Goal: Task Accomplishment & Management: Manage account settings

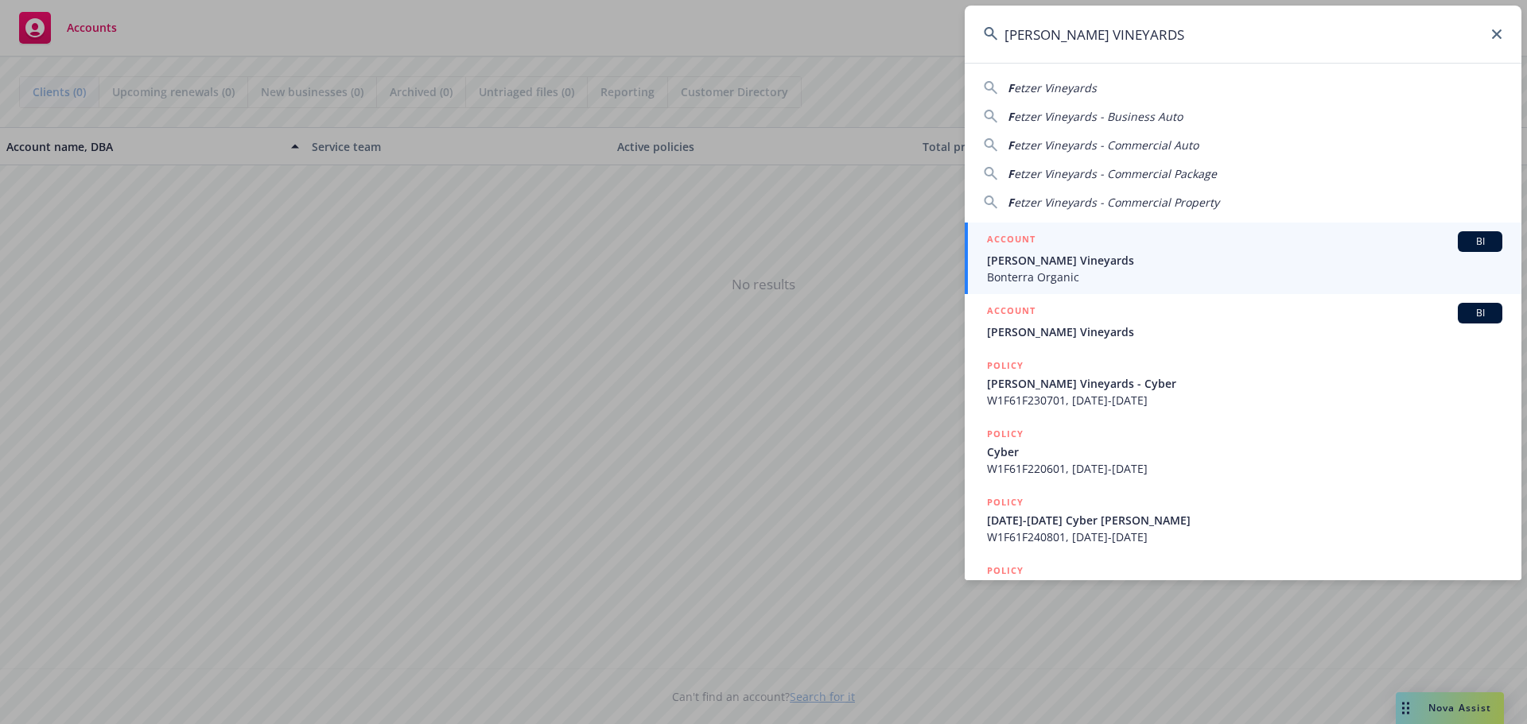
type input "FETZER VINEYARDS"
click at [1068, 265] on span "Fetzer Vineyards" at bounding box center [1244, 260] width 515 height 17
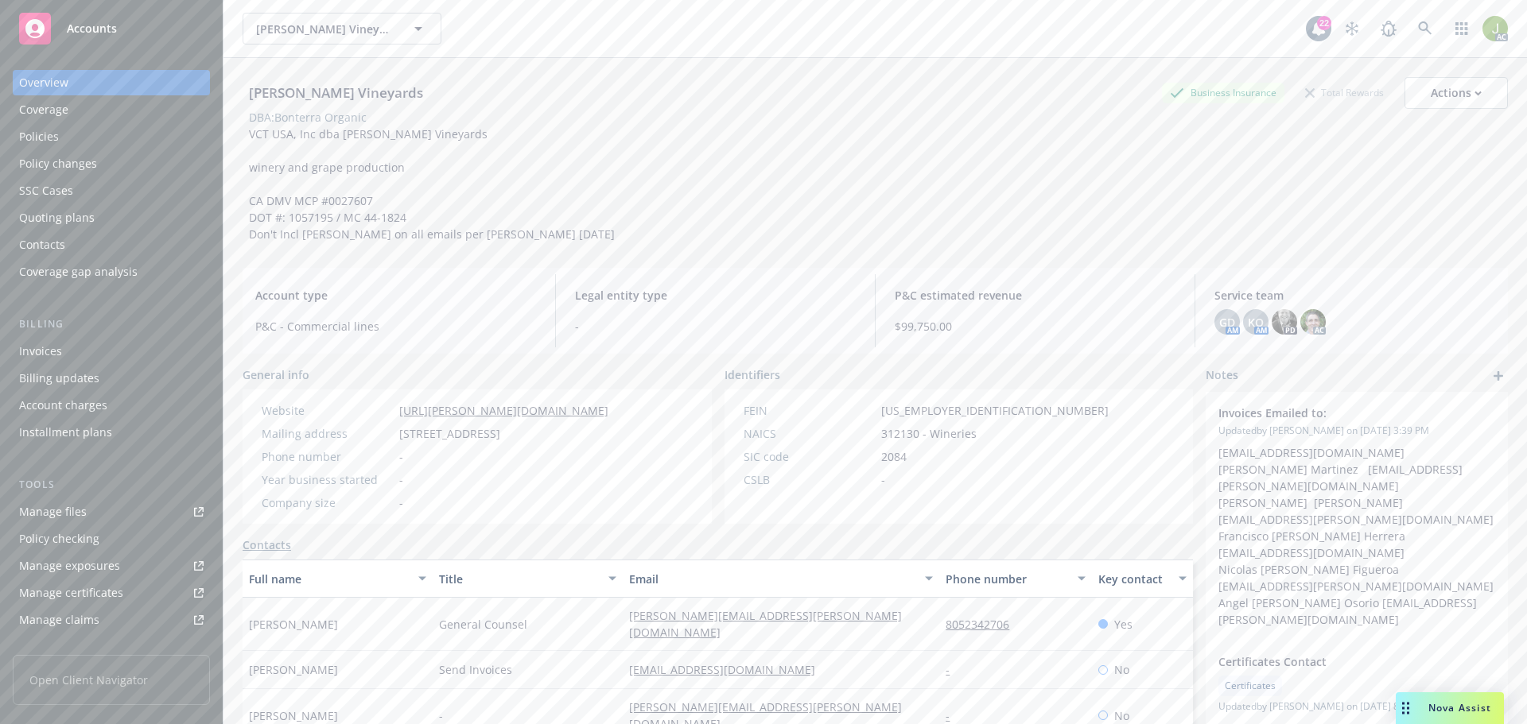
click at [127, 346] on div "Invoices" at bounding box center [111, 351] width 184 height 25
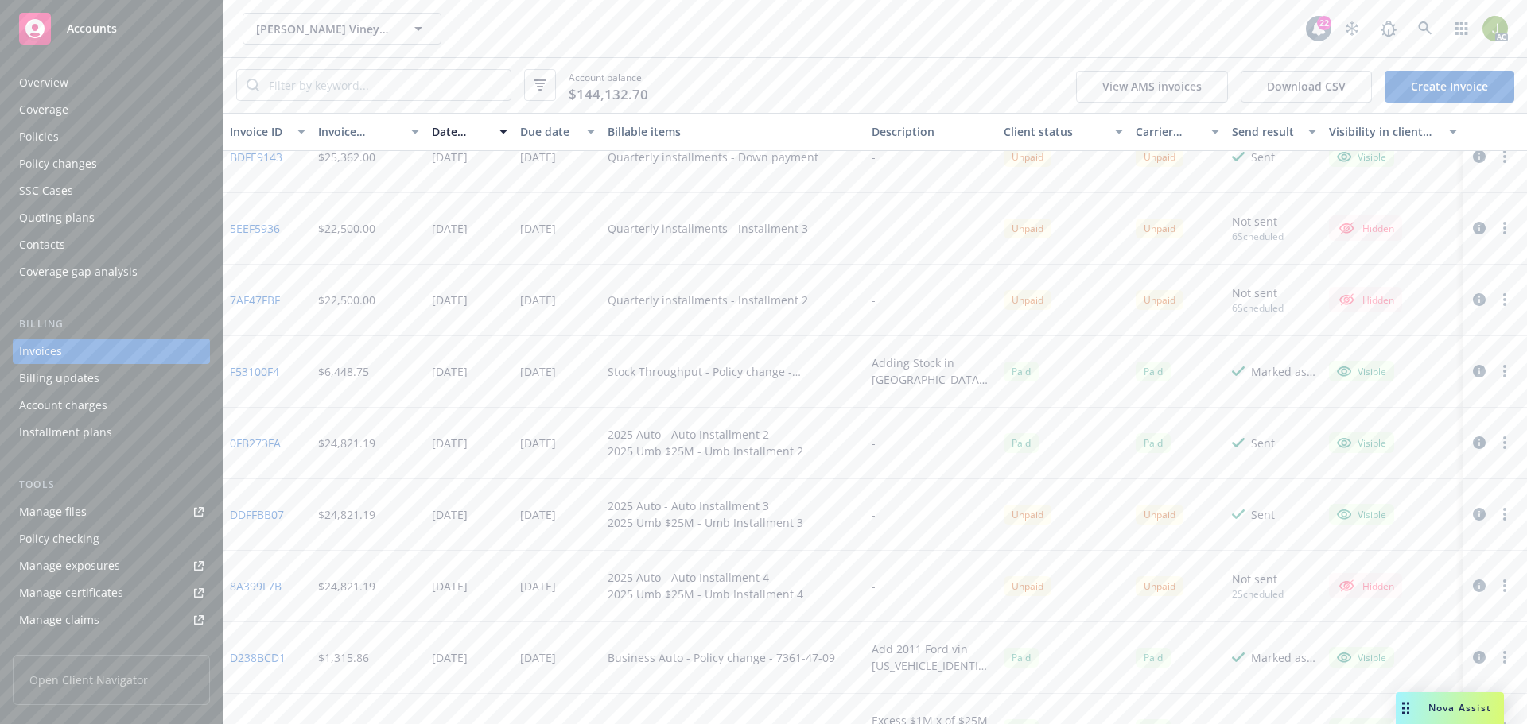
scroll to position [795, 0]
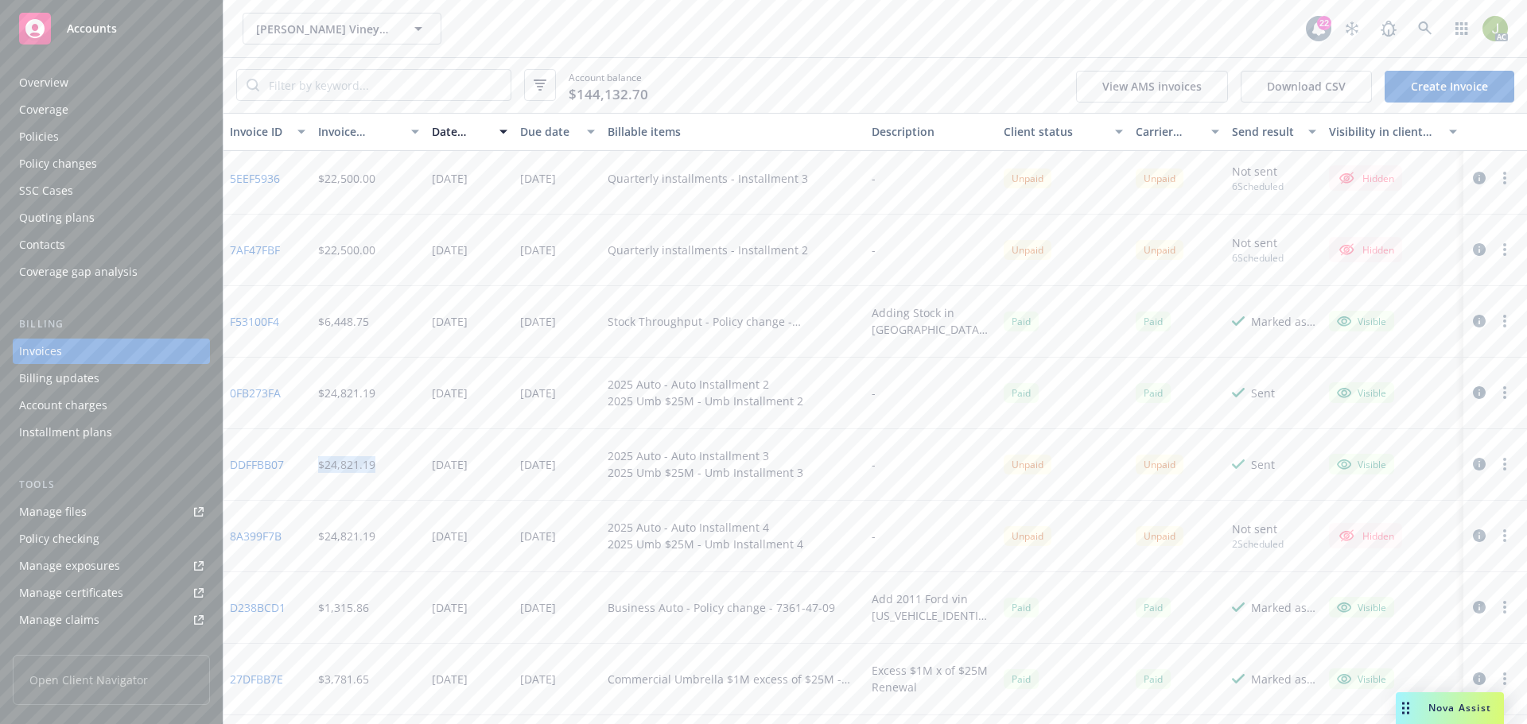
drag, startPoint x: 373, startPoint y: 464, endPoint x: 320, endPoint y: 461, distance: 53.4
click at [320, 461] on div "$24,821.19" at bounding box center [346, 464] width 57 height 17
drag, startPoint x: 367, startPoint y: 546, endPoint x: 319, endPoint y: 545, distance: 48.5
click at [319, 545] on div "$24,821.19" at bounding box center [346, 544] width 57 height 17
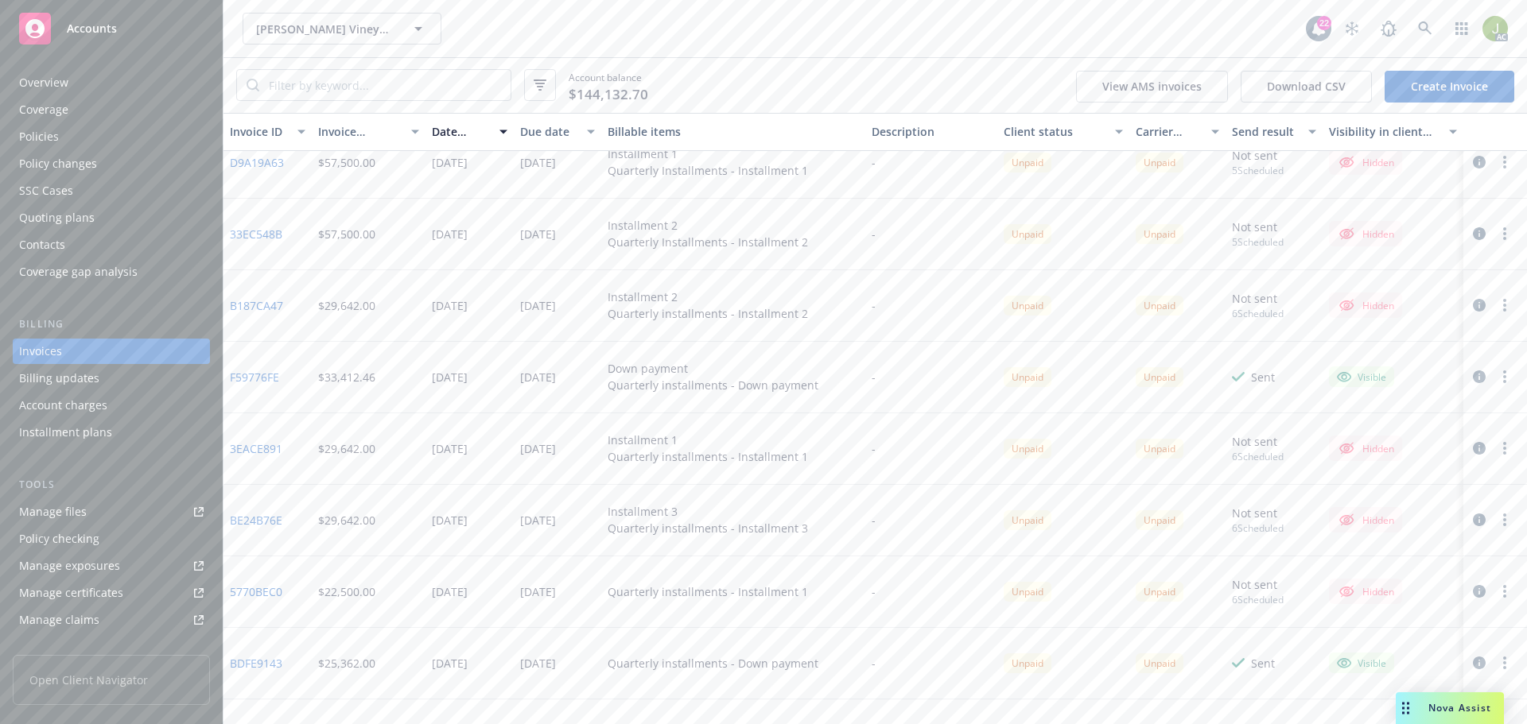
scroll to position [0, 0]
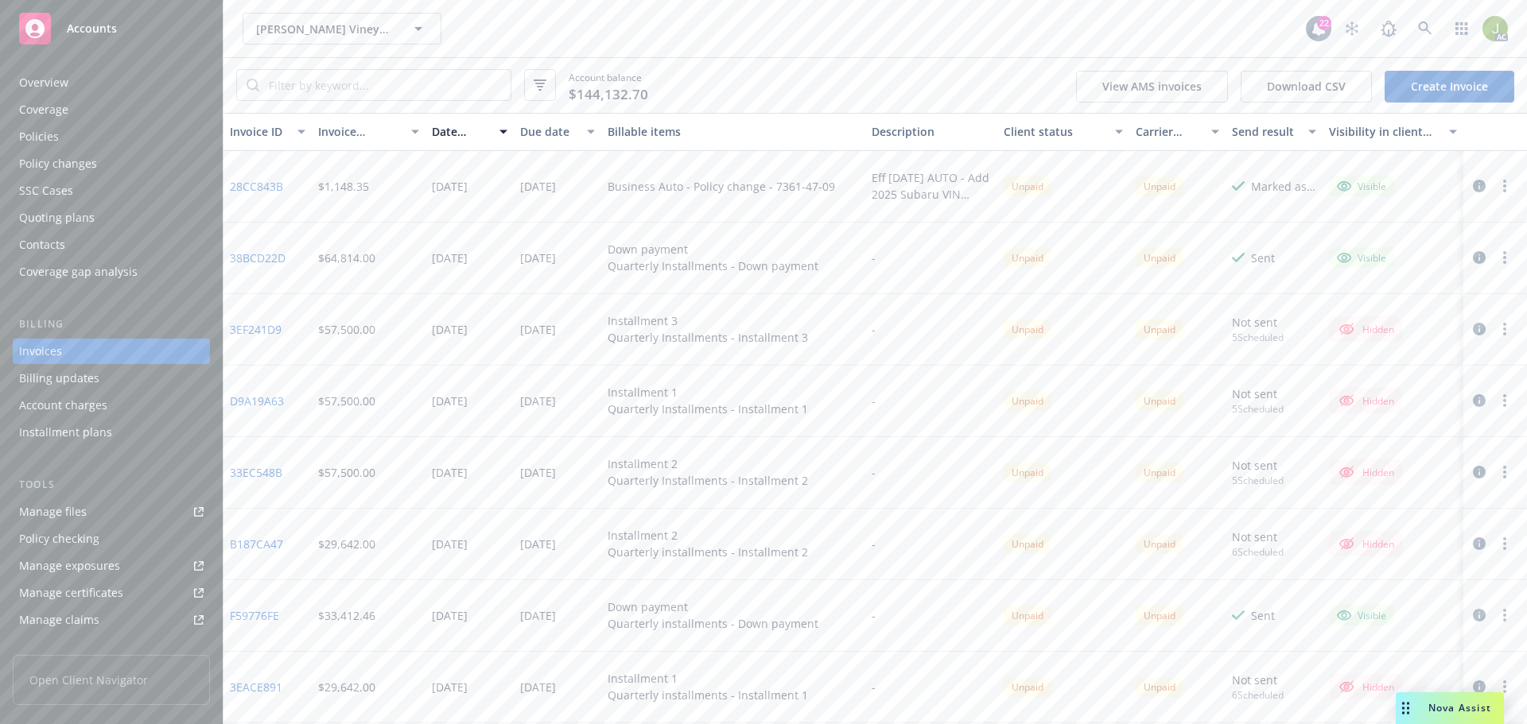
click at [1472, 192] on icon "button" at bounding box center [1478, 186] width 13 height 13
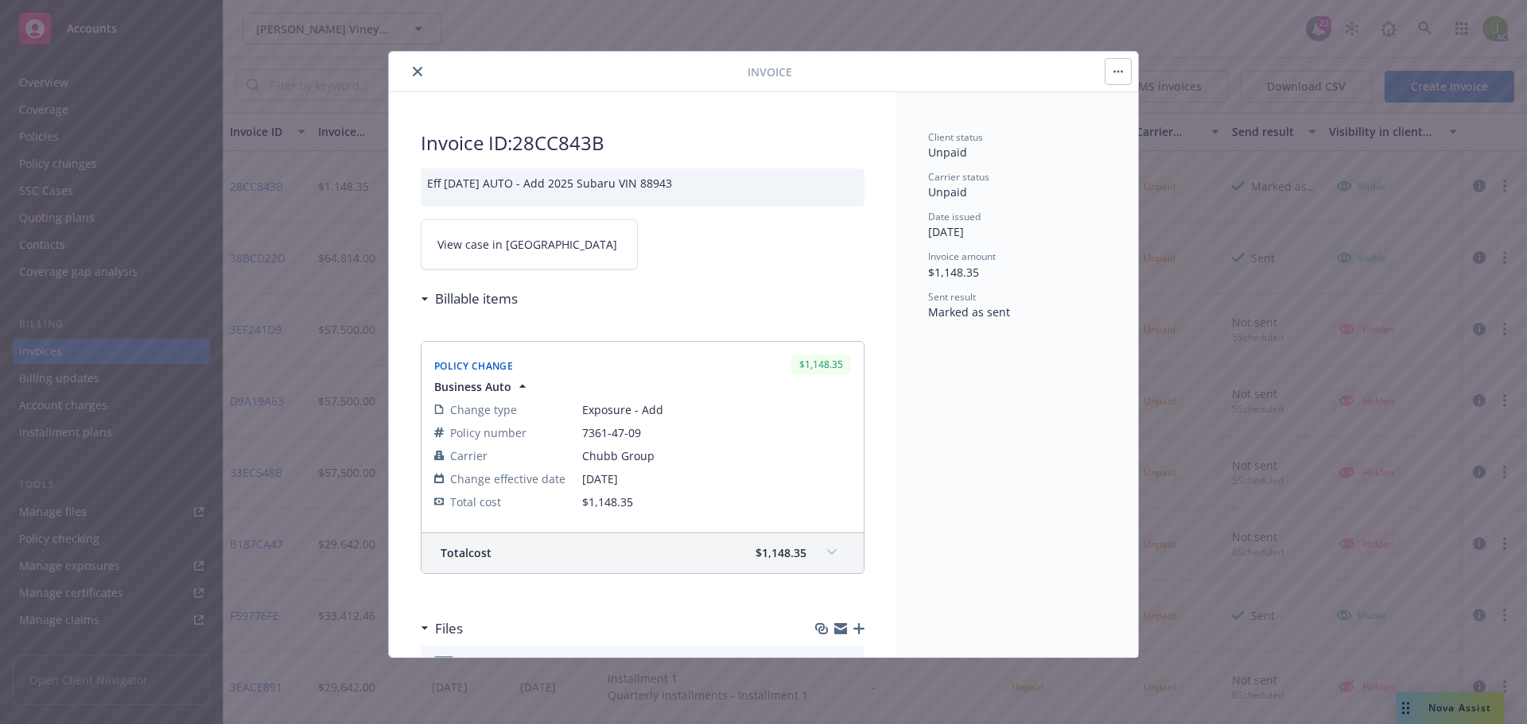
click at [498, 239] on span "View case in SSC" at bounding box center [527, 244] width 180 height 17
click at [421, 68] on icon "close" at bounding box center [418, 72] width 10 height 10
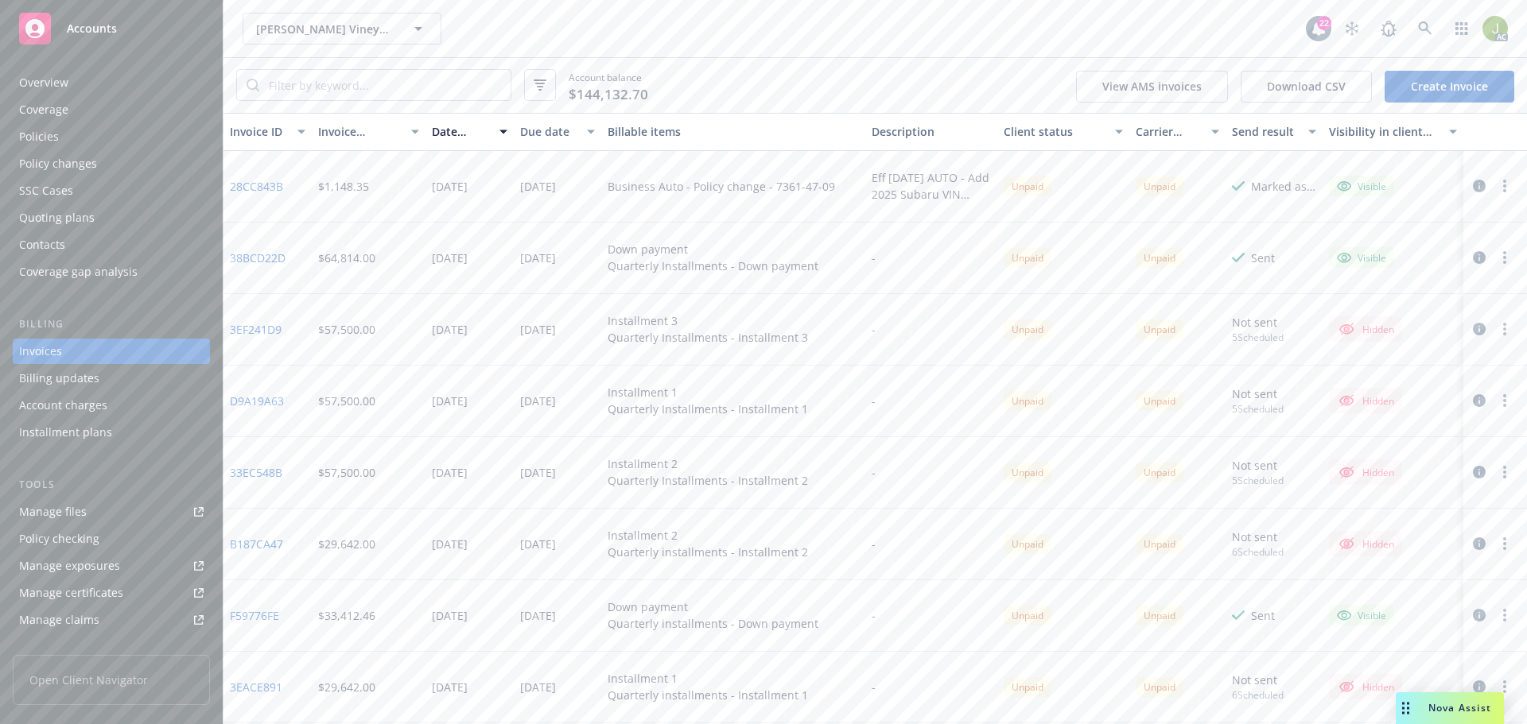
click at [128, 516] on link "Manage files" at bounding box center [111, 511] width 197 height 25
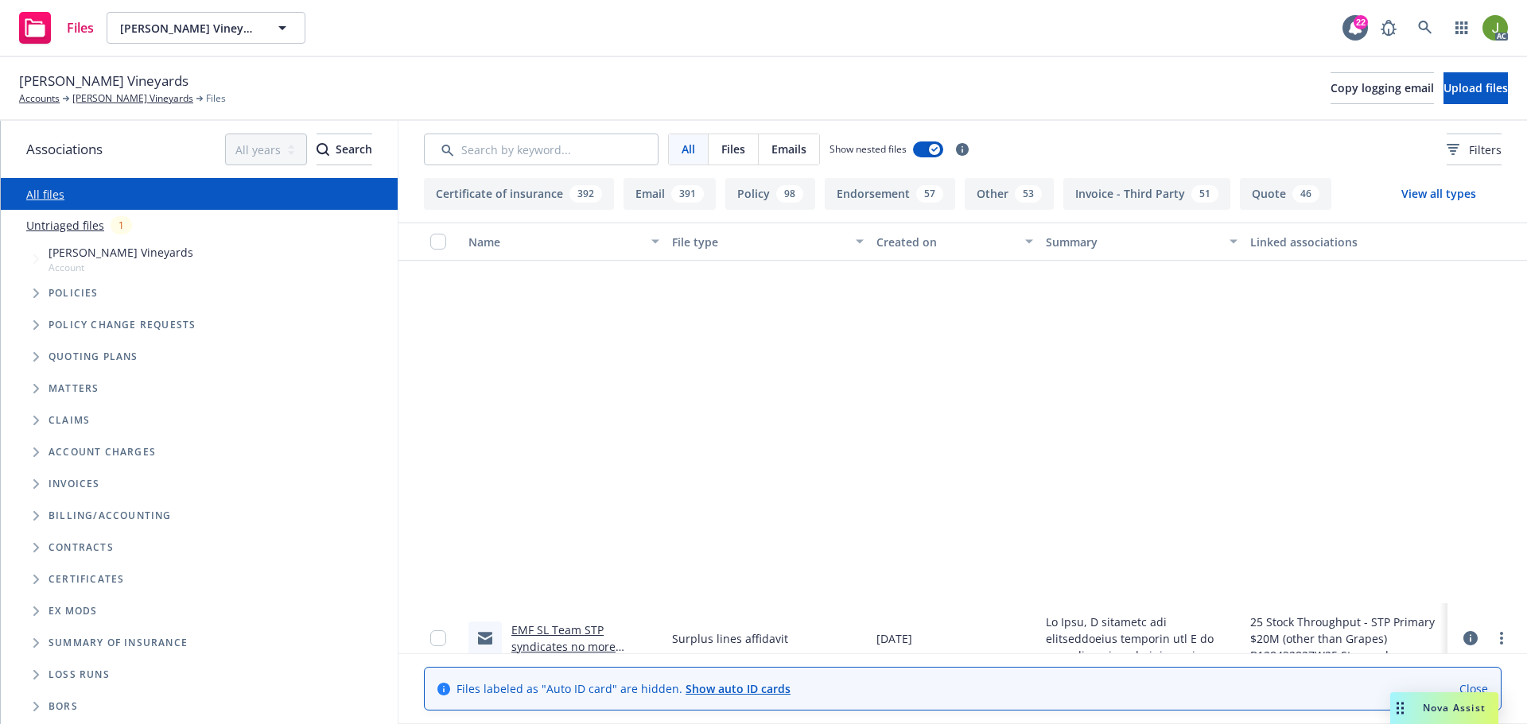
scroll to position [2067, 0]
